Goal: Book appointment/travel/reservation

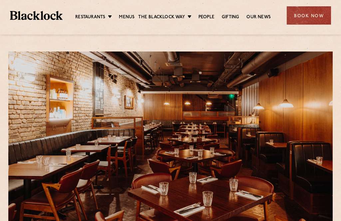
click at [312, 16] on div "Book Now" at bounding box center [309, 15] width 44 height 18
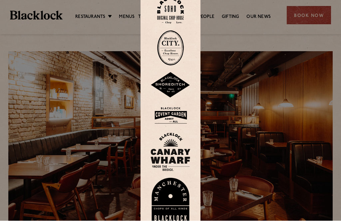
scroll to position [0, 0]
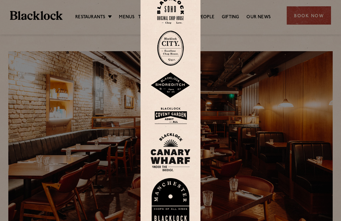
click at [87, 100] on div at bounding box center [170, 110] width 341 height 221
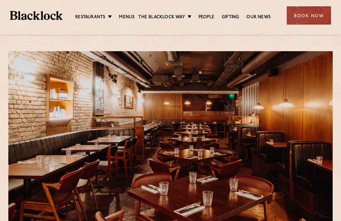
click at [309, 16] on div "Book Now" at bounding box center [309, 15] width 44 height 18
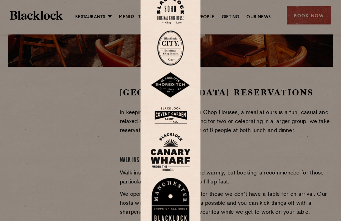
scroll to position [173, 0]
click at [72, 206] on div at bounding box center [170, 110] width 341 height 221
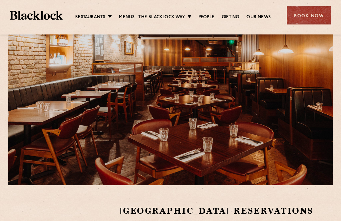
scroll to position [0, 0]
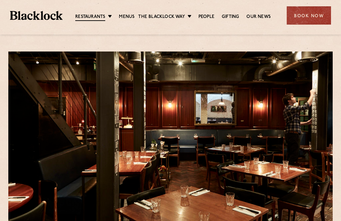
click at [124, 15] on link "Menus" at bounding box center [127, 17] width 16 height 7
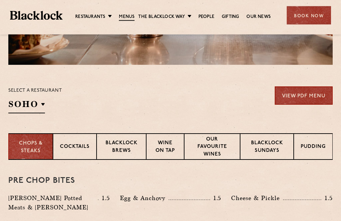
scroll to position [175, 0]
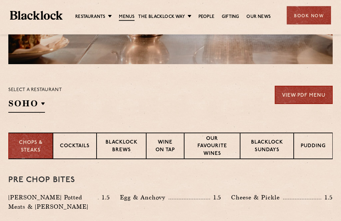
click at [303, 95] on link "View PDF Menu" at bounding box center [304, 95] width 58 height 18
